Goal: Transaction & Acquisition: Purchase product/service

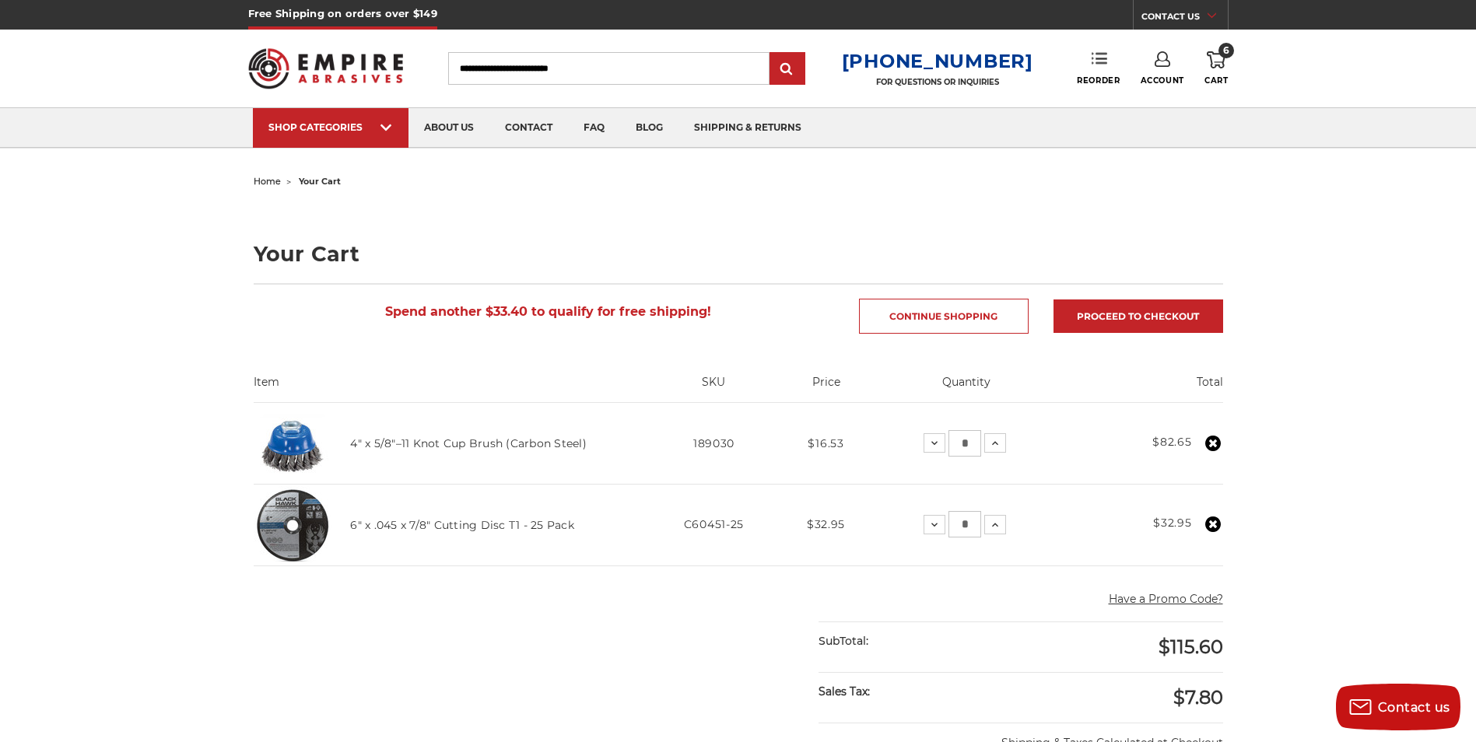
click at [1089, 61] on link "Reorder" at bounding box center [1098, 67] width 43 height 33
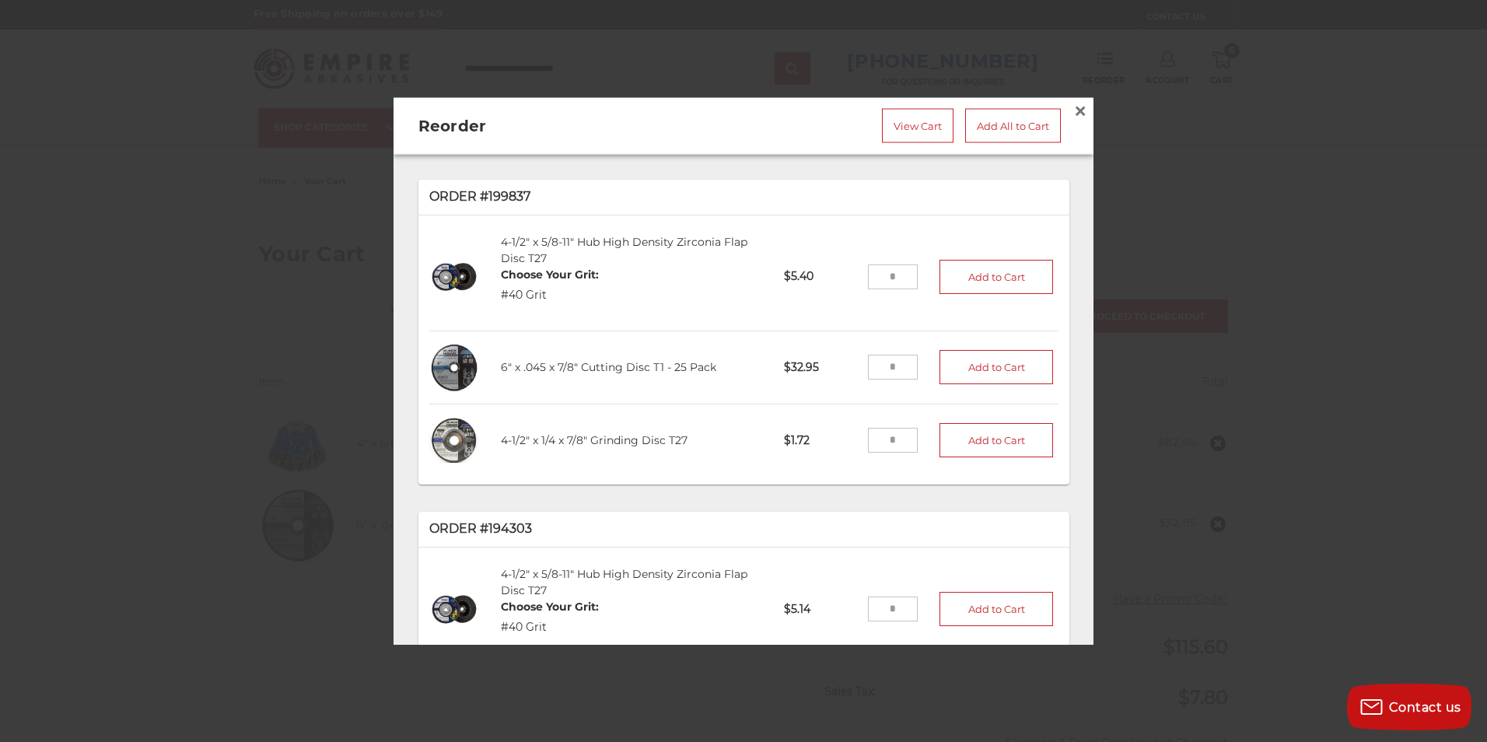
click at [873, 429] on input "tel" at bounding box center [893, 440] width 51 height 25
type input "**"
click at [990, 440] on button "Add to Cart" at bounding box center [997, 440] width 114 height 34
click at [1074, 105] on span "×" at bounding box center [1081, 111] width 14 height 30
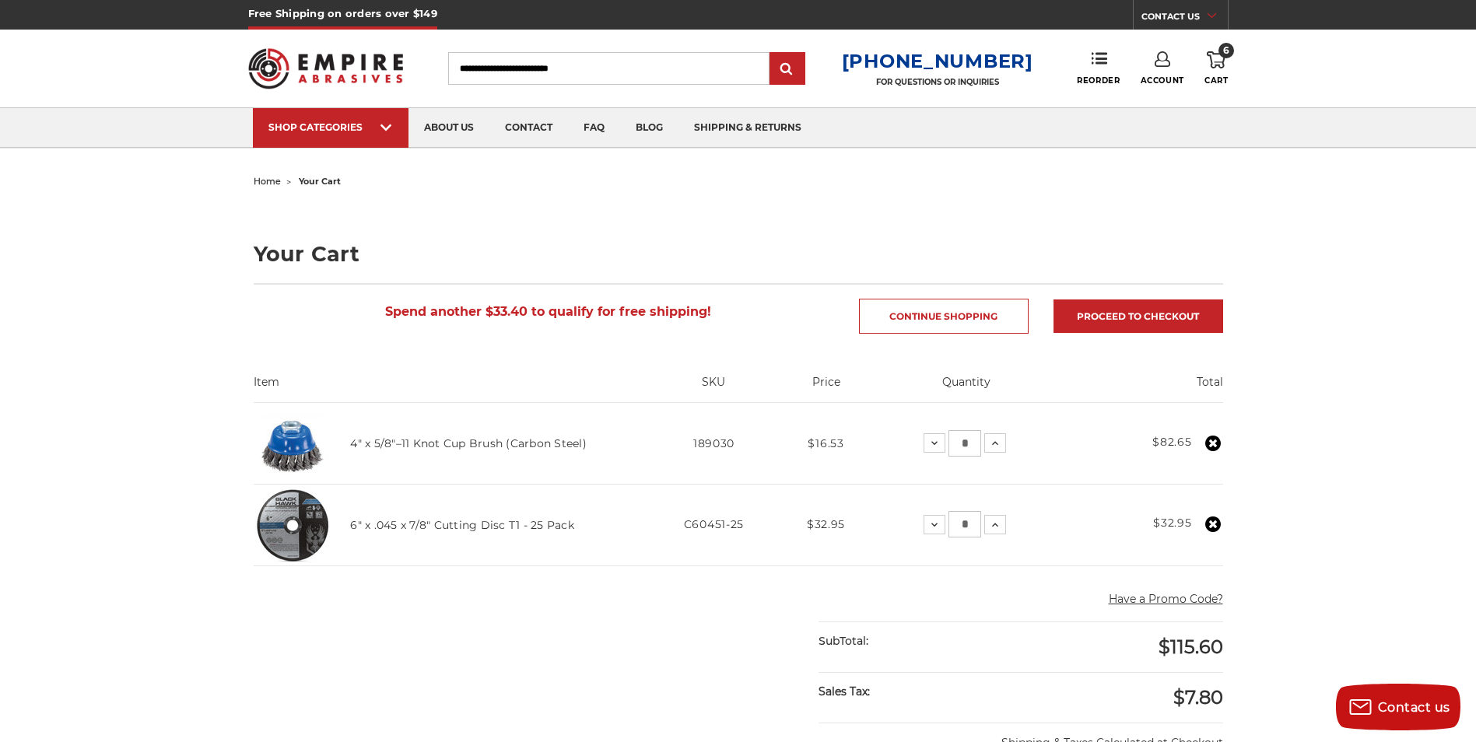
click at [1215, 56] on icon at bounding box center [1216, 59] width 19 height 17
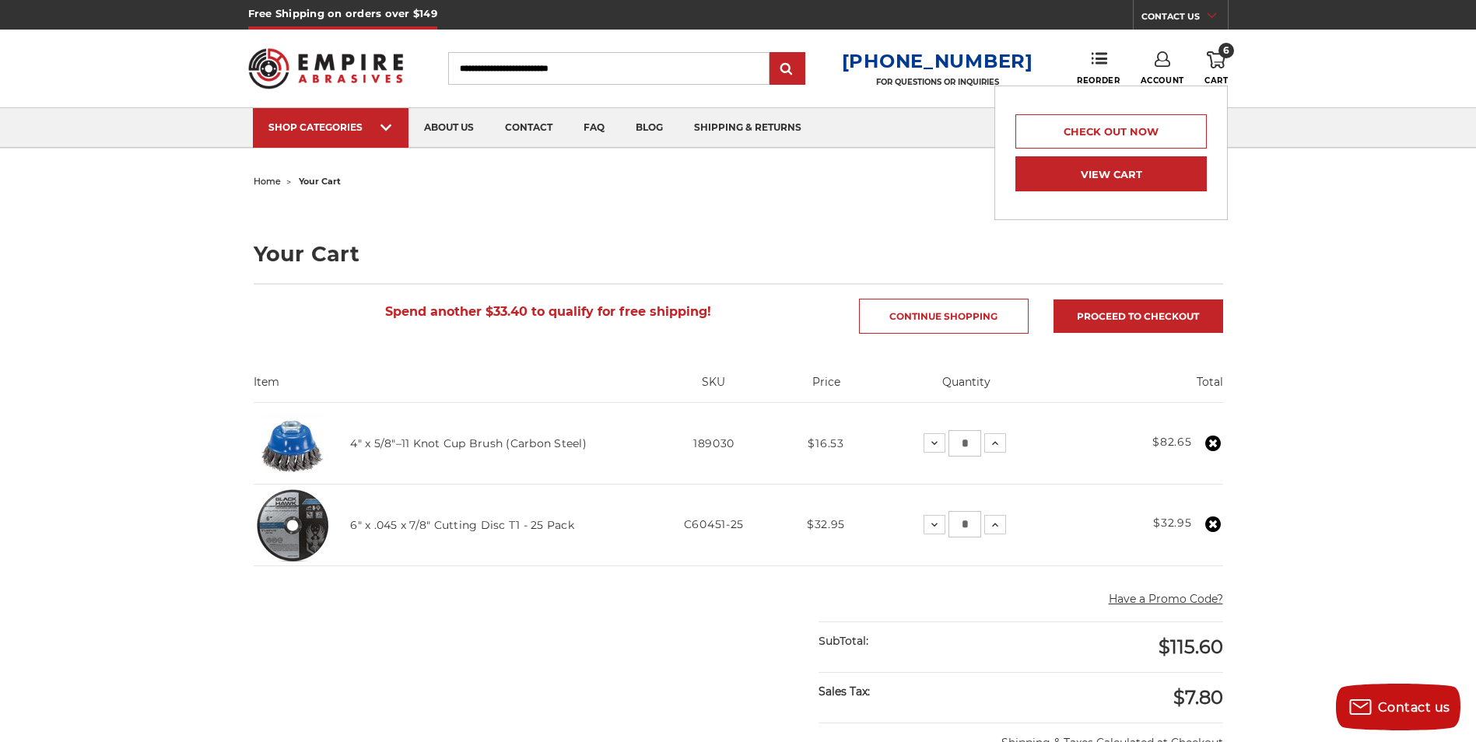
click at [1130, 176] on link "View Cart" at bounding box center [1110, 173] width 191 height 35
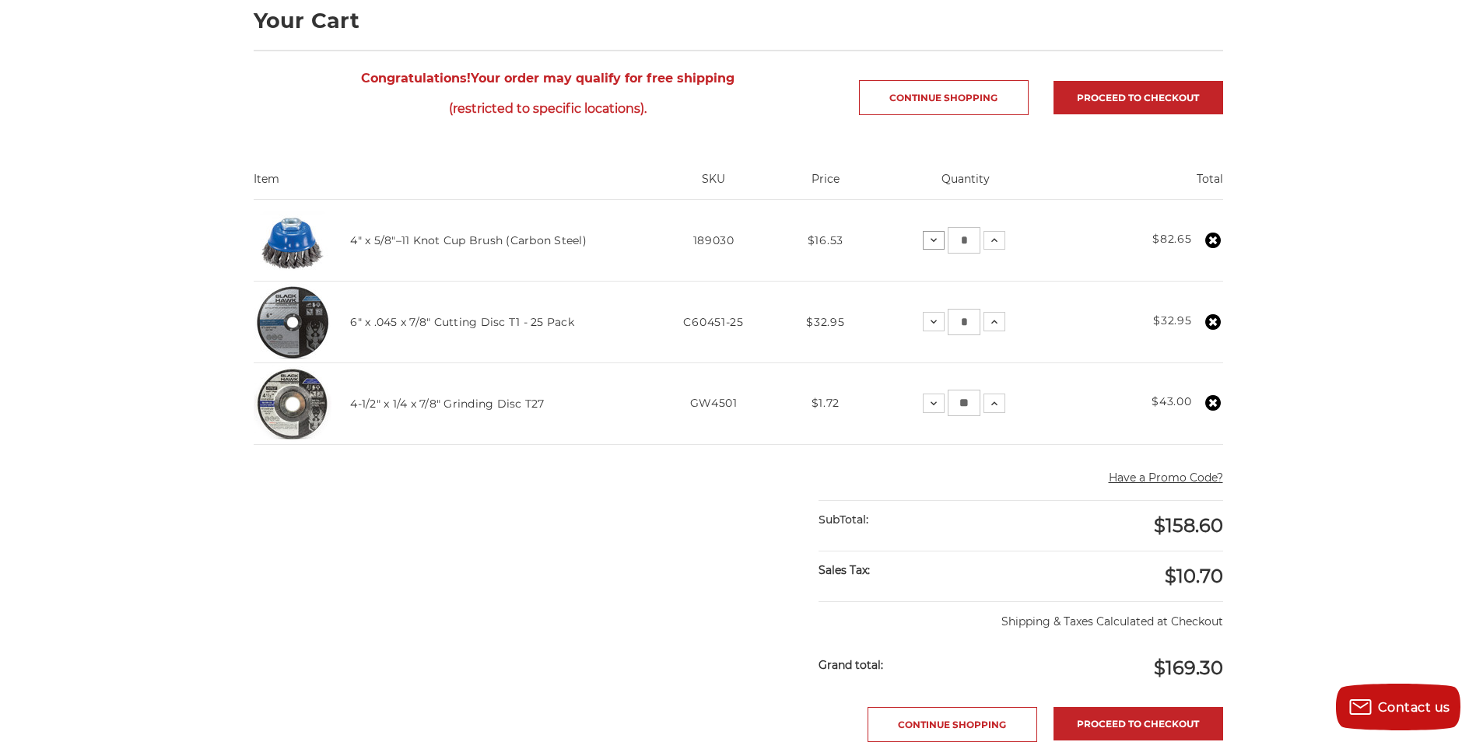
click at [930, 249] on button "Decrease Quantity:" at bounding box center [934, 240] width 22 height 19
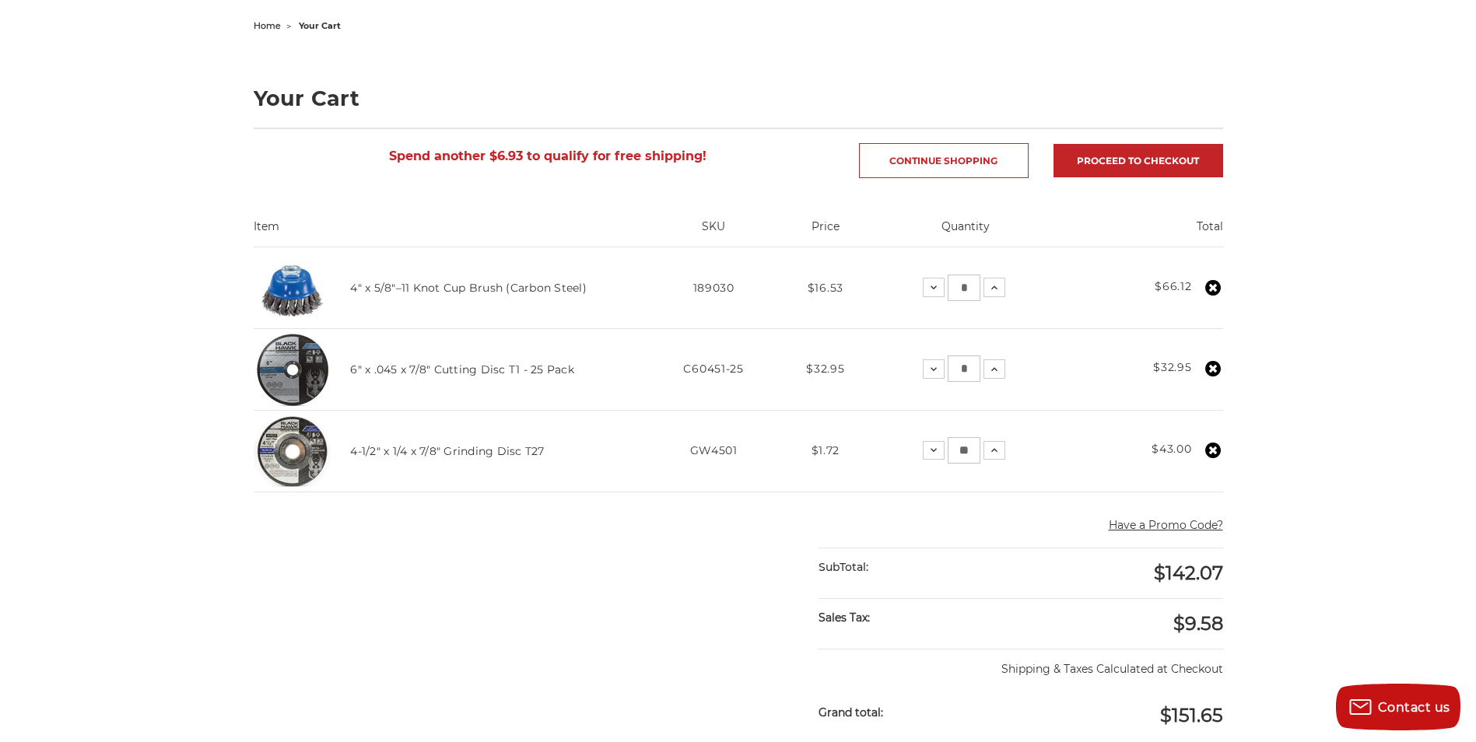
scroll to position [467, 0]
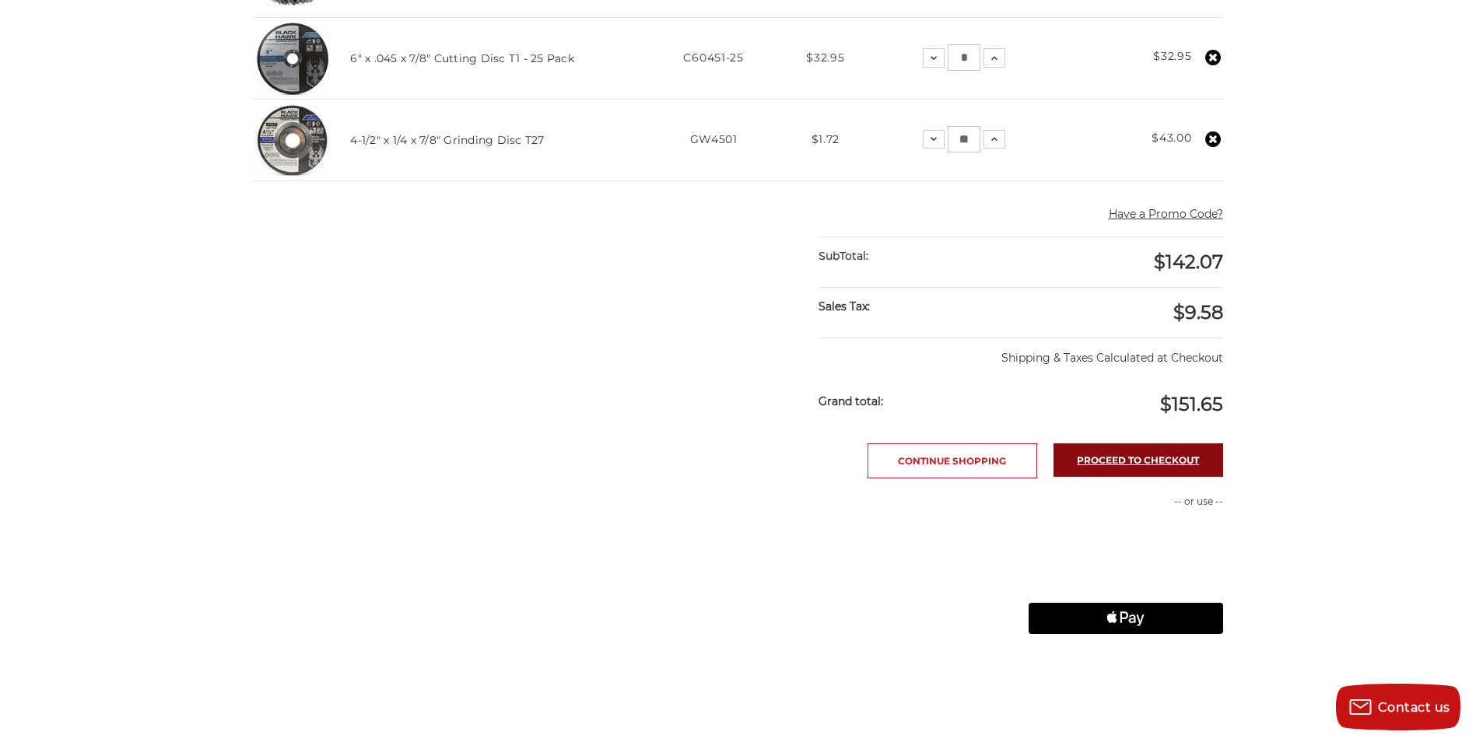
click at [1207, 461] on link "Proceed to checkout" at bounding box center [1138, 459] width 170 height 33
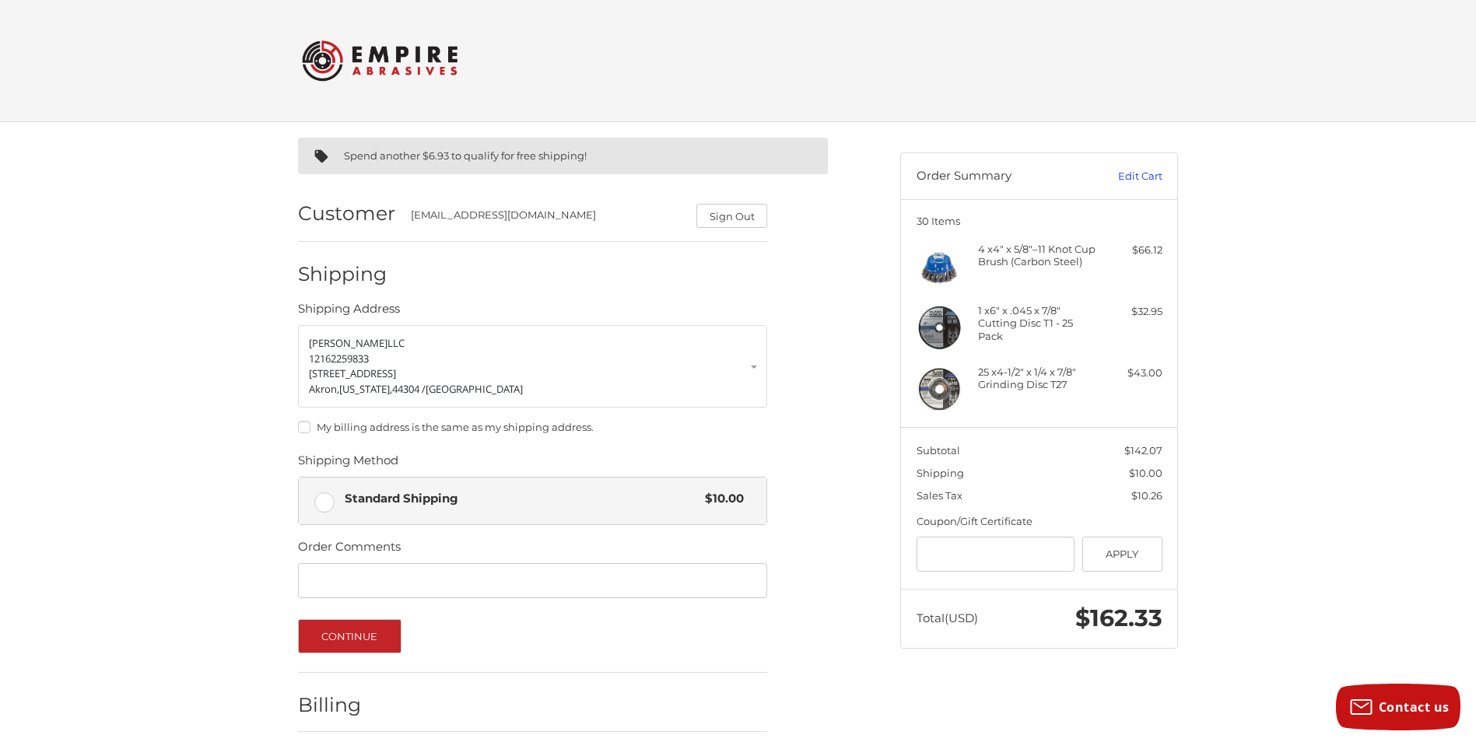
click at [1133, 180] on link "Edit Cart" at bounding box center [1123, 177] width 79 height 16
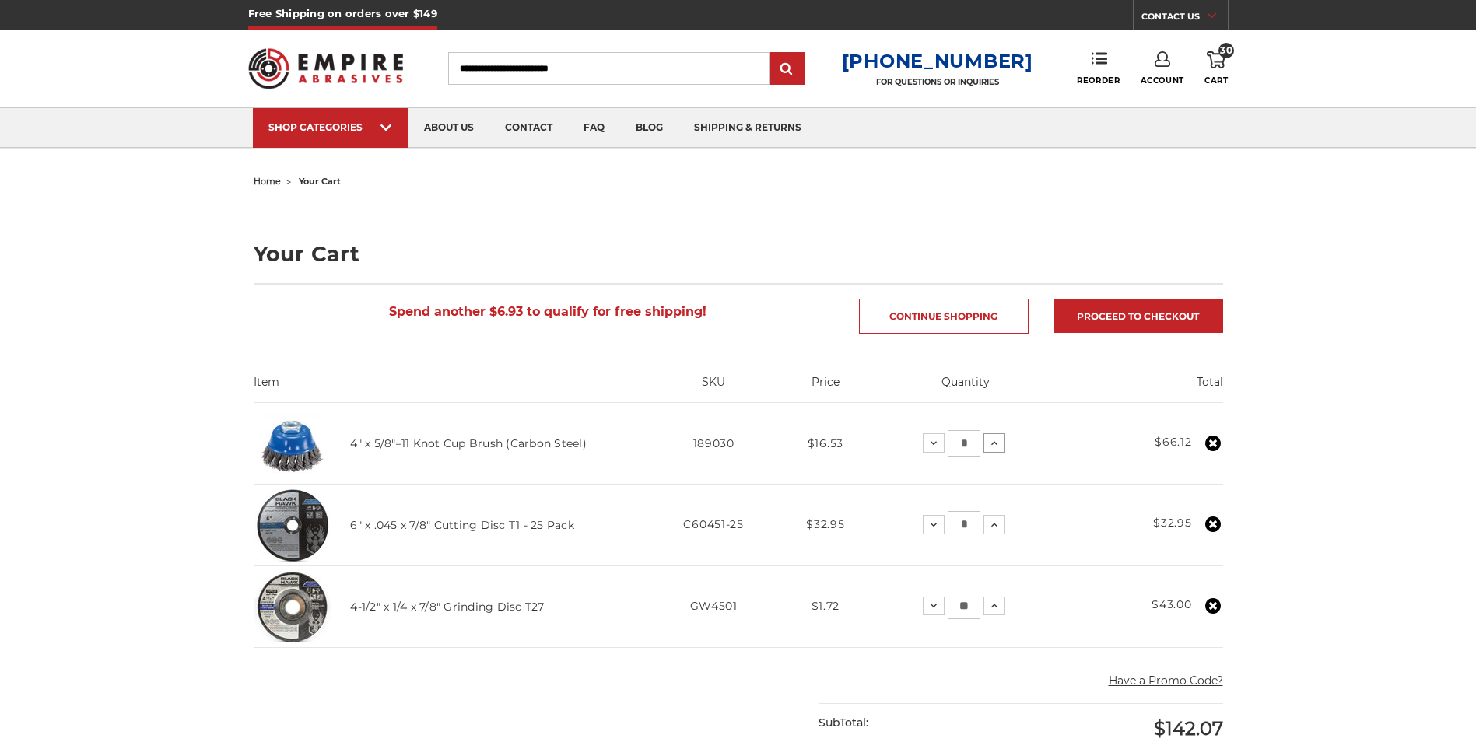
click at [991, 447] on icon at bounding box center [994, 443] width 12 height 12
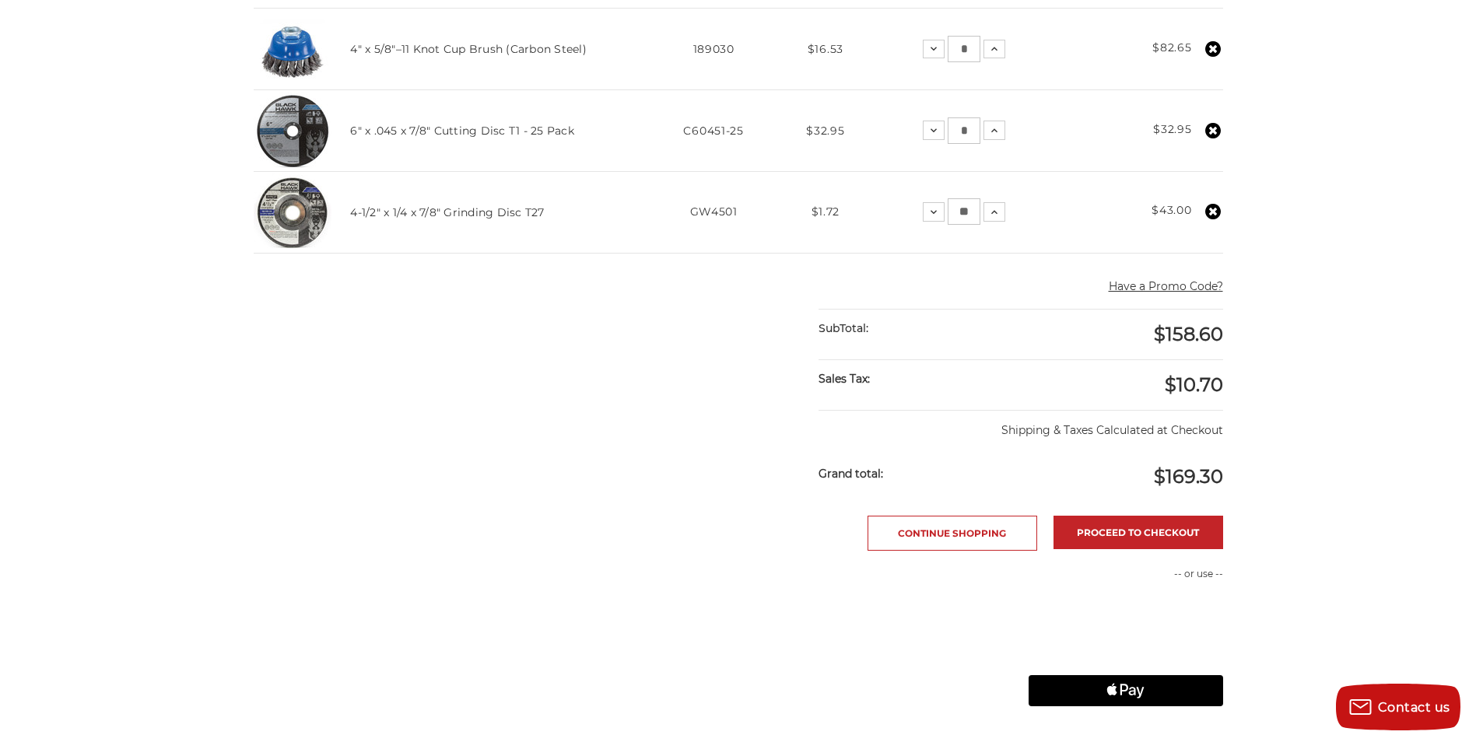
scroll to position [545, 0]
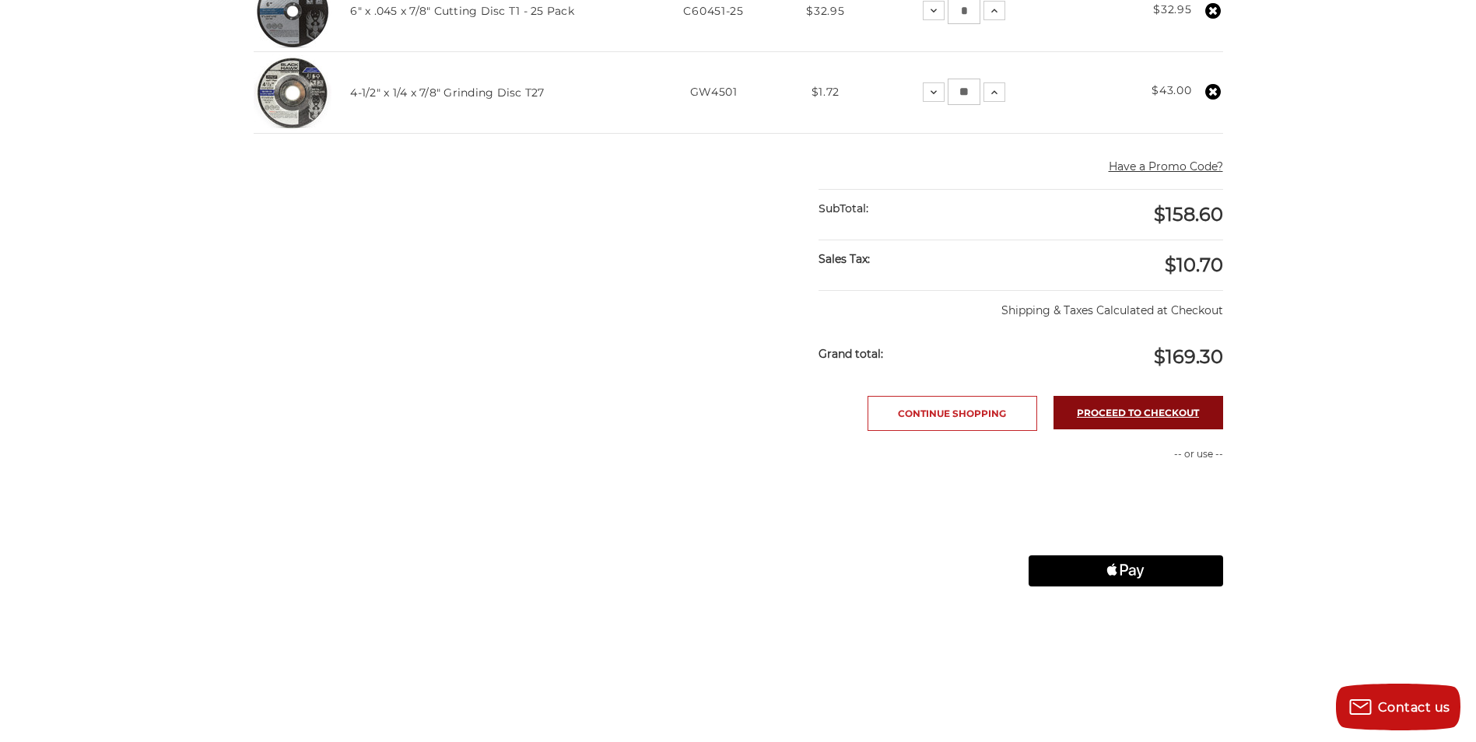
click at [1103, 426] on link "Proceed to checkout" at bounding box center [1138, 412] width 170 height 33
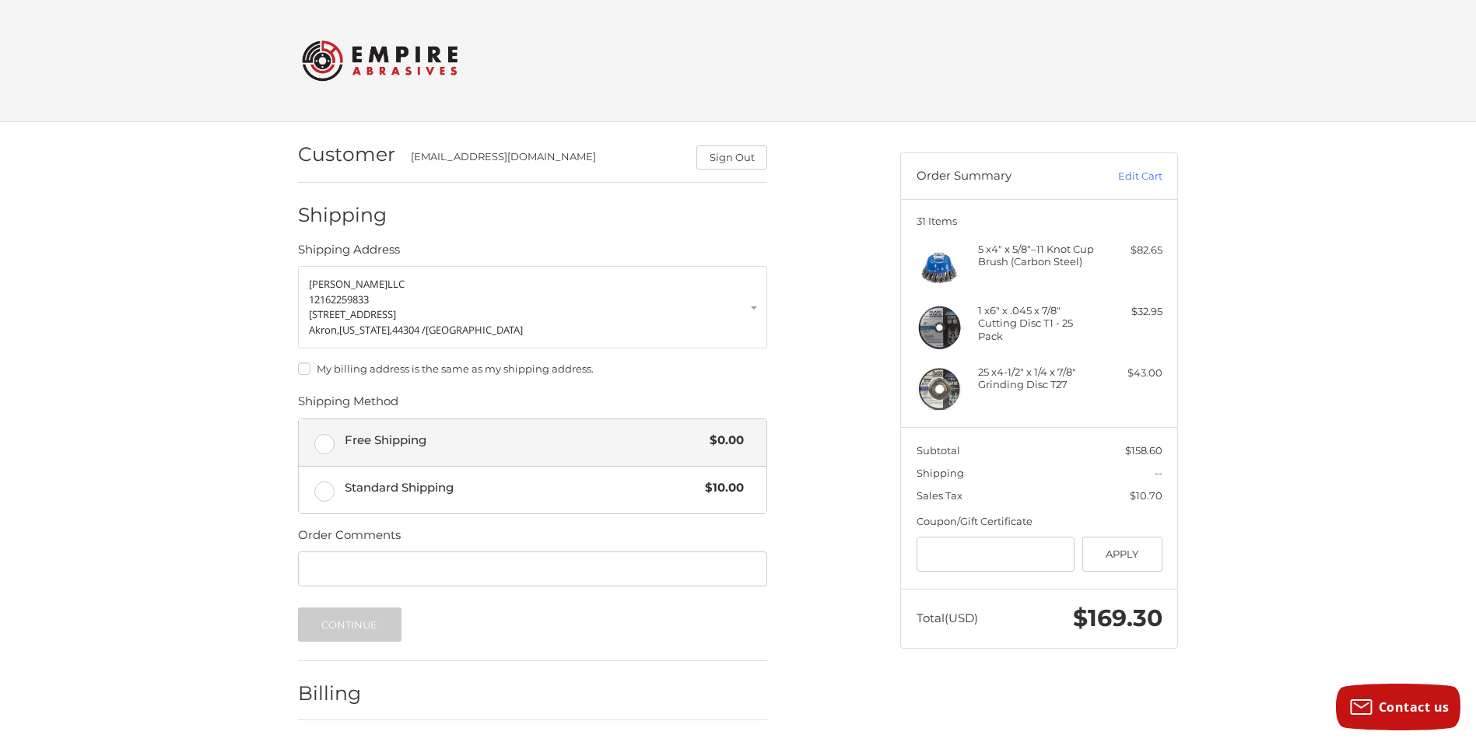
click at [328, 436] on label "Free Shipping $0.00" at bounding box center [533, 442] width 468 height 47
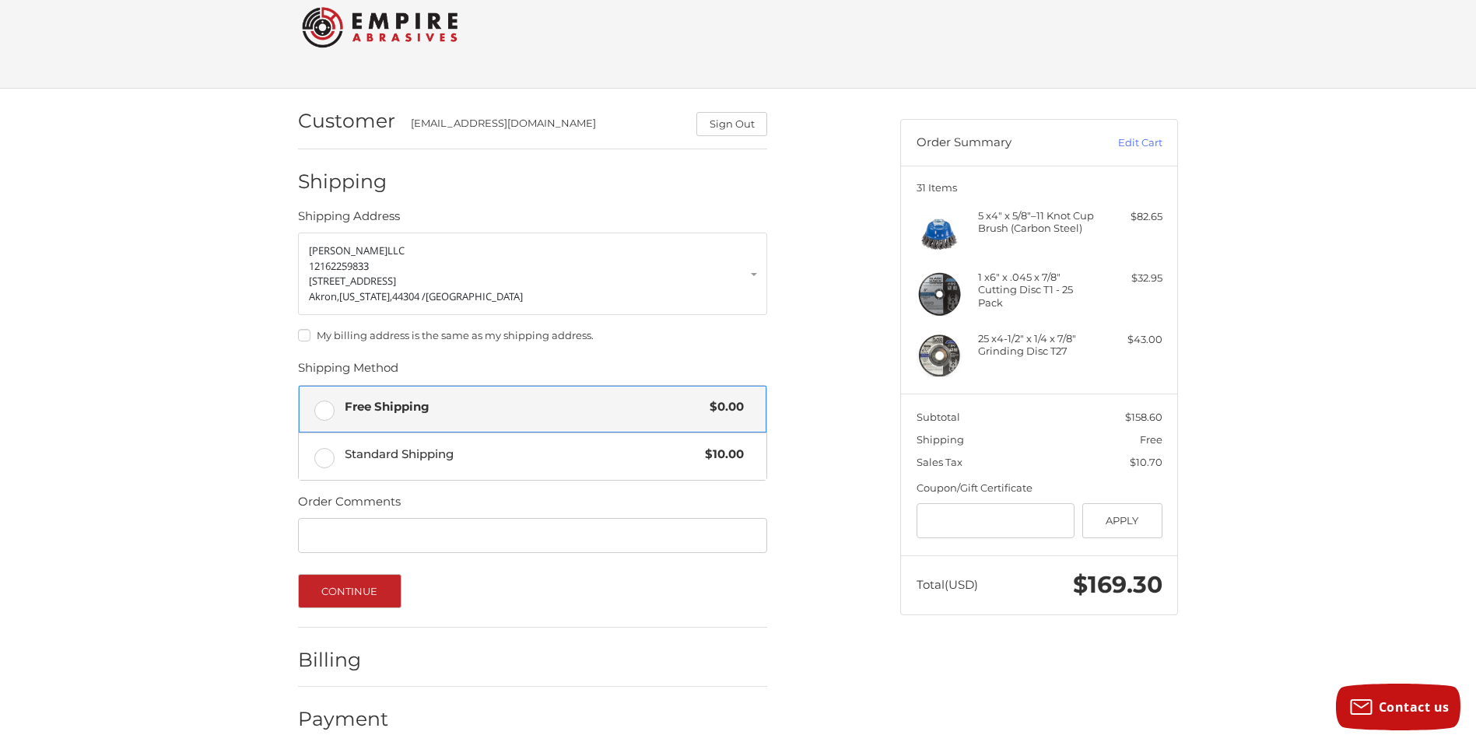
scroll to position [52, 0]
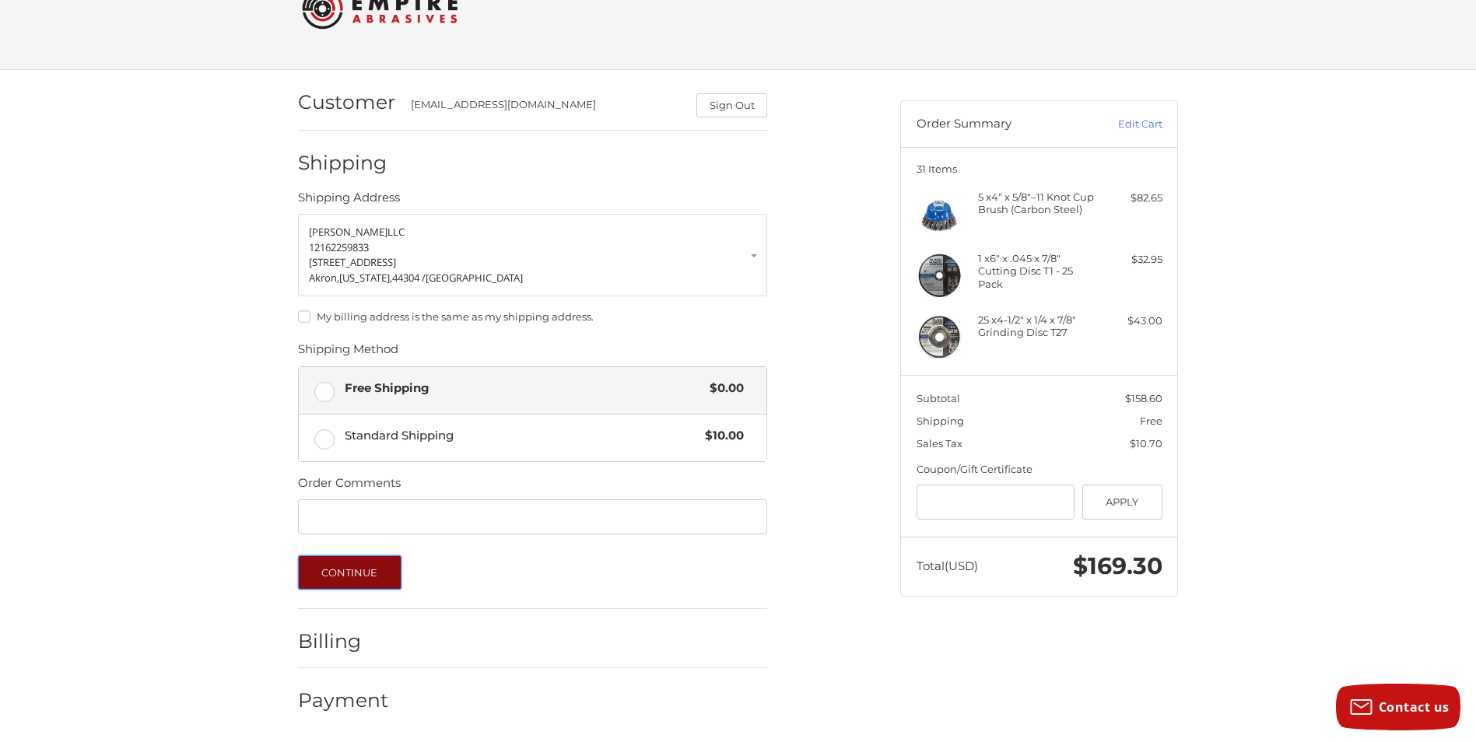
click at [336, 570] on button "Continue" at bounding box center [349, 572] width 103 height 34
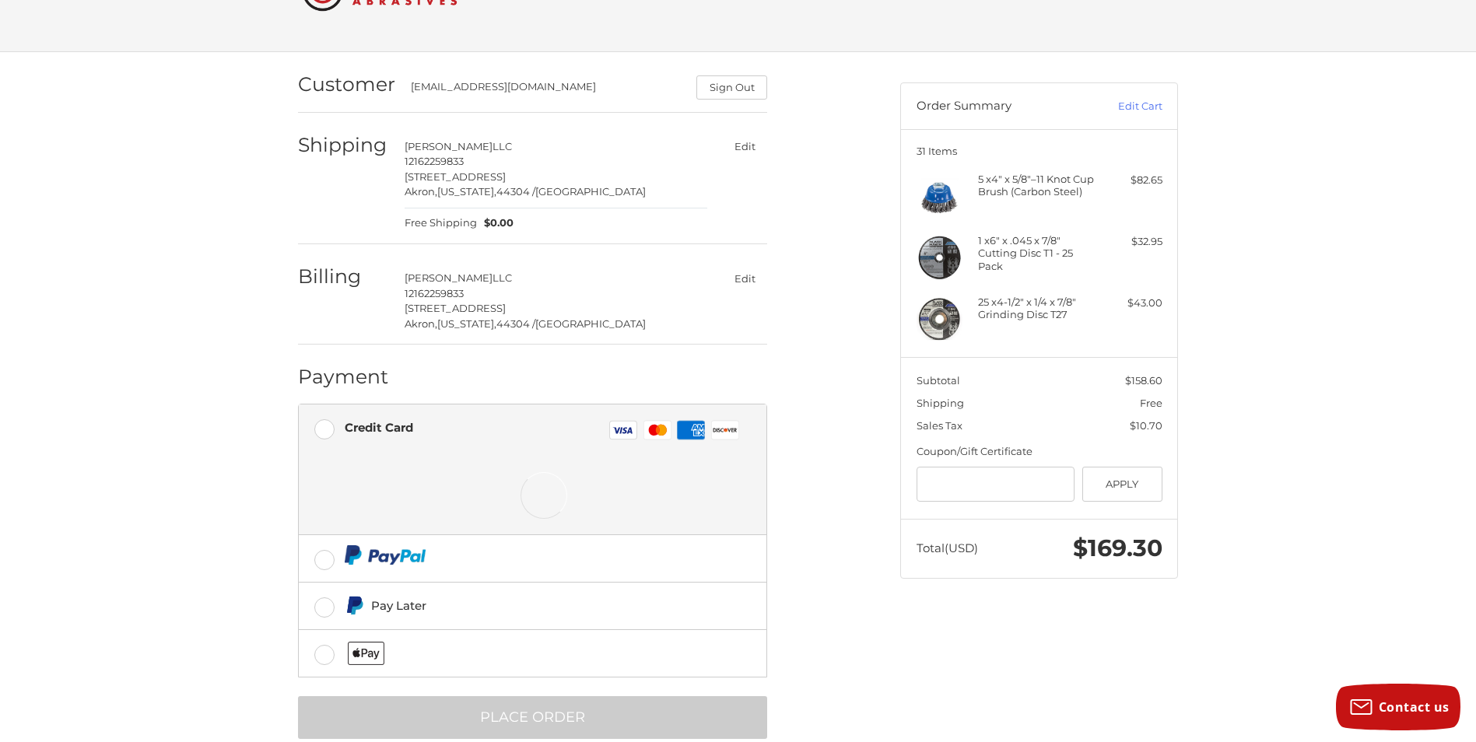
scroll to position [101, 0]
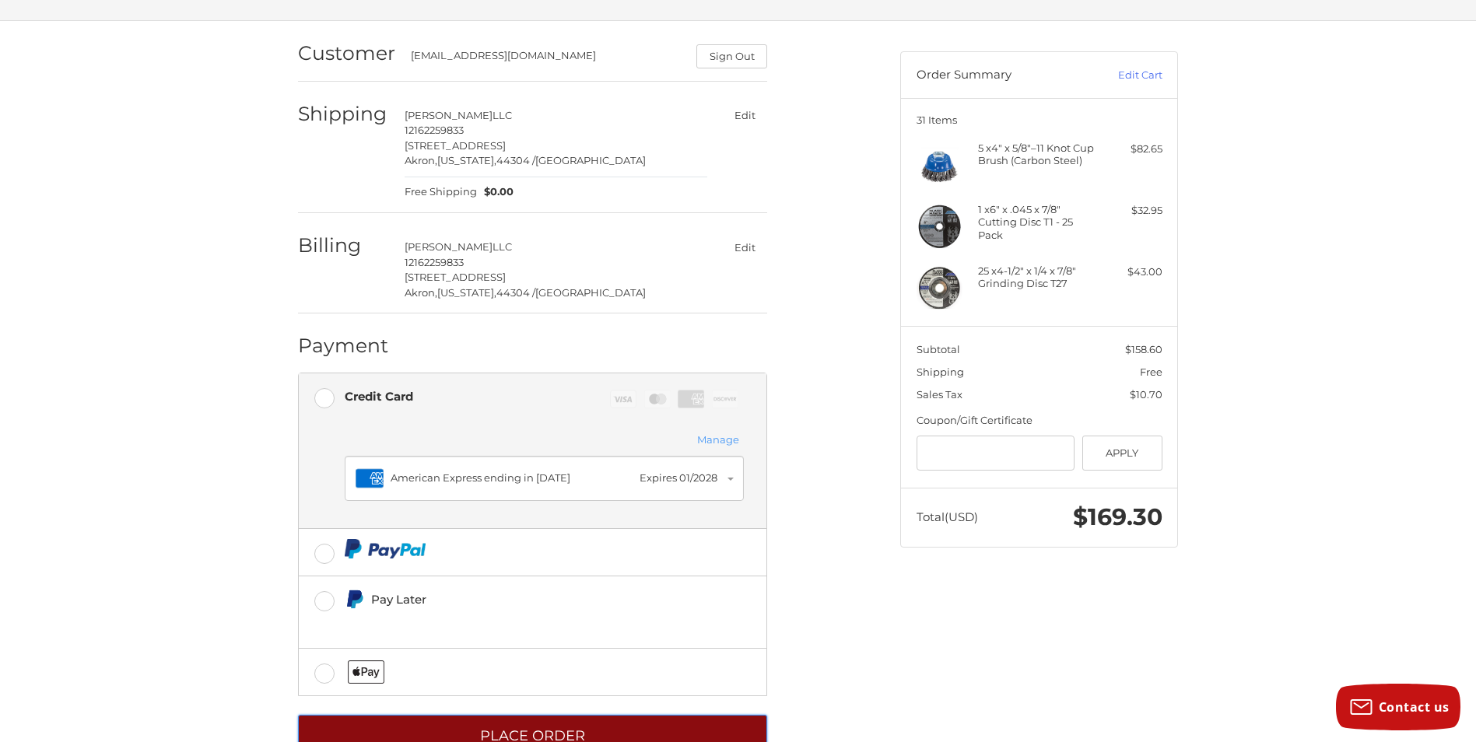
click at [628, 717] on button "Place Order" at bounding box center [532, 736] width 469 height 43
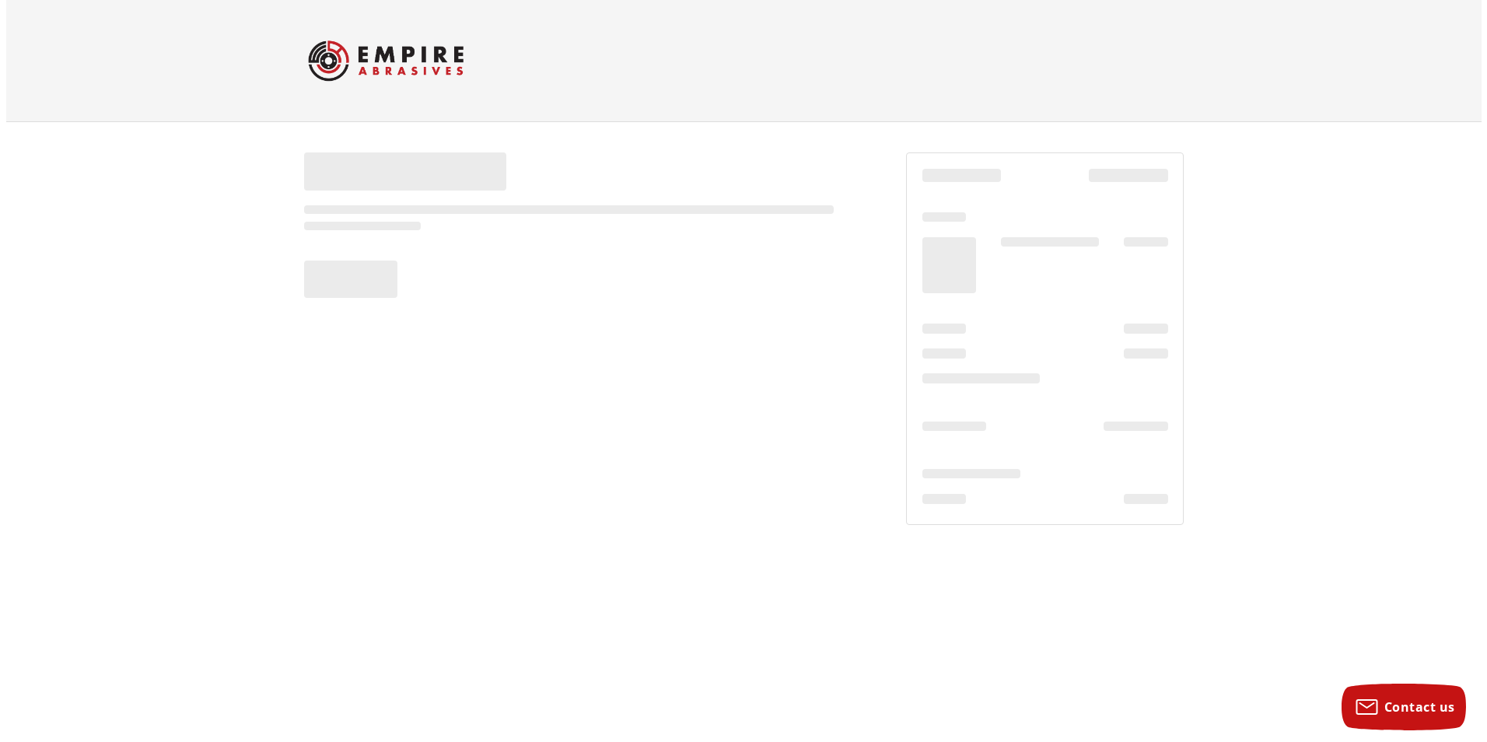
scroll to position [0, 0]
